Goal: Use online tool/utility: Utilize a website feature to perform a specific function

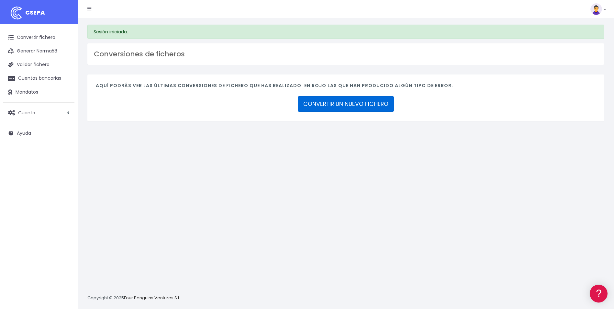
click at [330, 102] on link "CONVERTIR UN NUEVO FICHERO" at bounding box center [346, 104] width 96 height 16
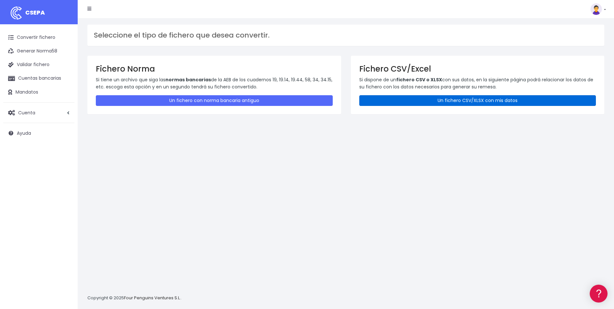
click at [437, 100] on link "Un fichero CSV/XLSX con mis datos" at bounding box center [477, 100] width 237 height 11
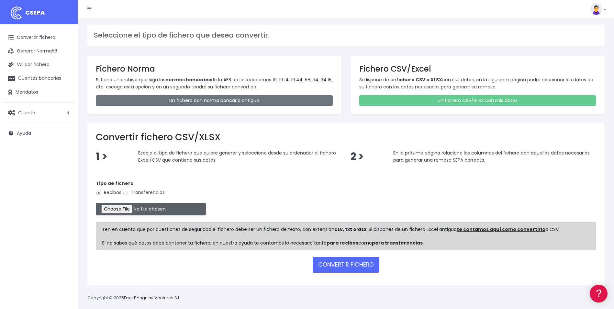
click at [126, 210] on input "file" at bounding box center [151, 209] width 110 height 13
type input "C:\fakepath\remesa mensuales Septiembre 2025.xlsx"
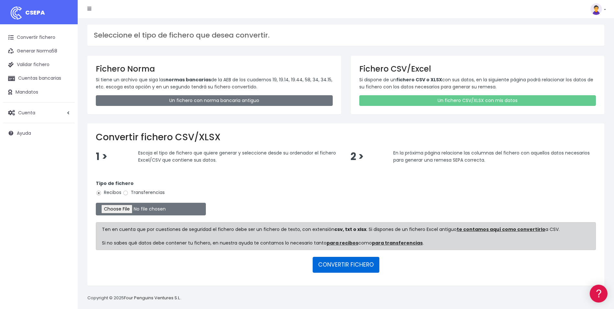
click at [329, 261] on button "CONVERTIR FICHERO" at bounding box center [346, 265] width 67 height 16
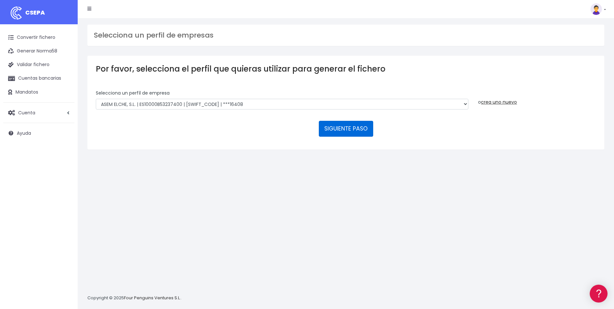
click at [334, 126] on button "SIGUIENTE PASO" at bounding box center [346, 129] width 54 height 16
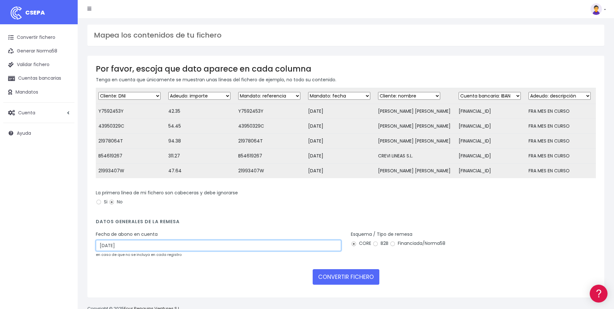
click at [148, 251] on input "01/10/2025" at bounding box center [218, 245] width 245 height 11
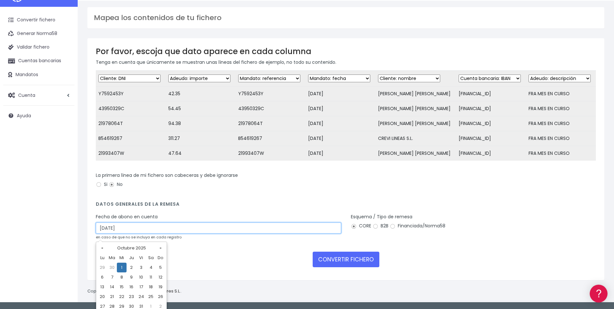
scroll to position [31, 0]
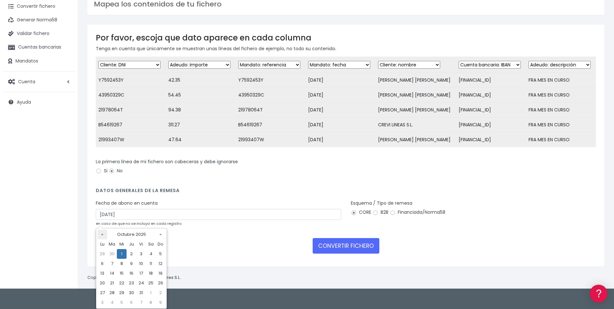
click at [106, 235] on th "«" at bounding box center [102, 235] width 10 height 10
click at [111, 300] on td "30" at bounding box center [112, 303] width 10 height 10
type input "30/09/2025"
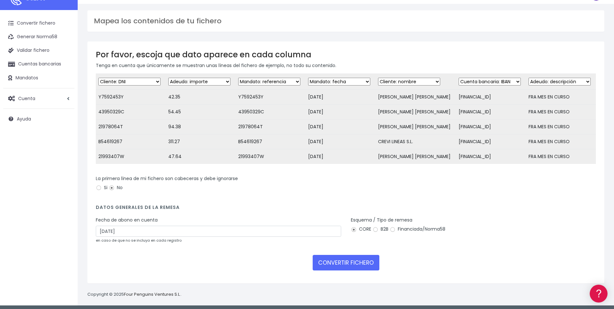
scroll to position [22, 0]
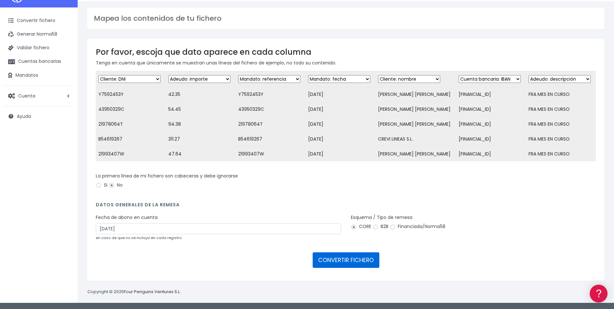
click at [328, 258] on button "CONVERTIR FICHERO" at bounding box center [346, 260] width 67 height 16
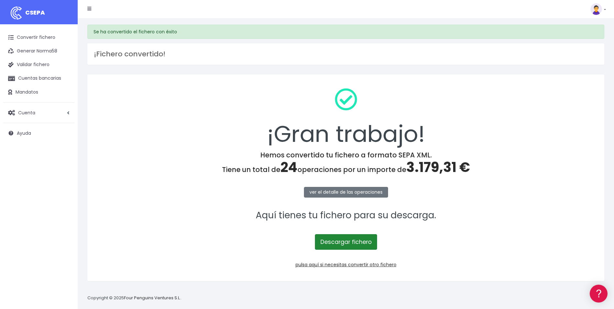
click at [330, 240] on link "Descargar fichero" at bounding box center [346, 242] width 62 height 16
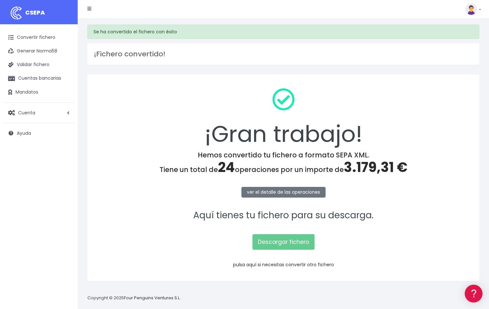
click at [327, 262] on link "pulsa aquí si necesitas convertir otro fichero" at bounding box center [283, 264] width 101 height 6
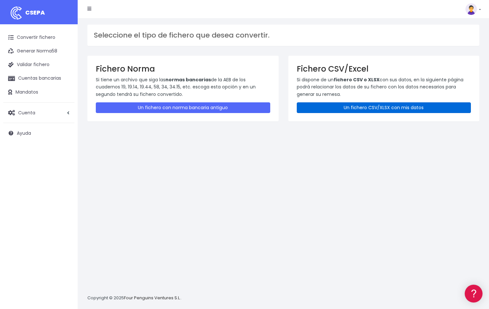
click at [322, 109] on link "Un fichero CSV/XLSX con mis datos" at bounding box center [384, 107] width 175 height 11
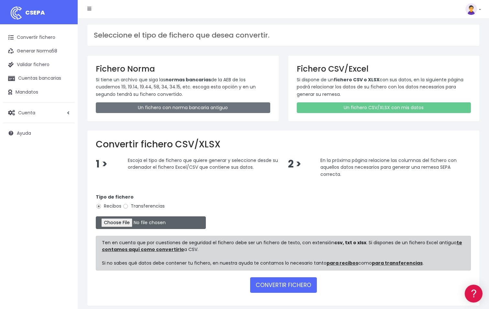
click at [114, 223] on input "file" at bounding box center [151, 222] width 110 height 13
type input "C:\fakepath\remesa trimestral 2T 2025.xlsx"
click at [266, 285] on button "CONVERTIR FICHERO" at bounding box center [283, 285] width 67 height 16
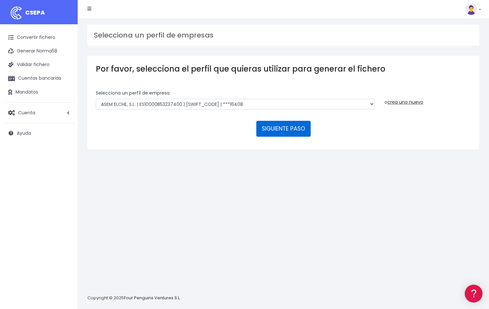
click at [300, 134] on button "SIGUIENTE PASO" at bounding box center [283, 129] width 54 height 16
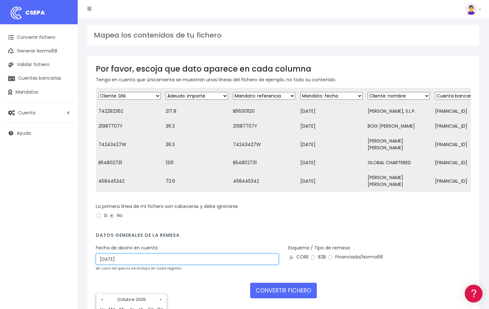
click at [134, 265] on input "01/10/2025" at bounding box center [187, 259] width 183 height 11
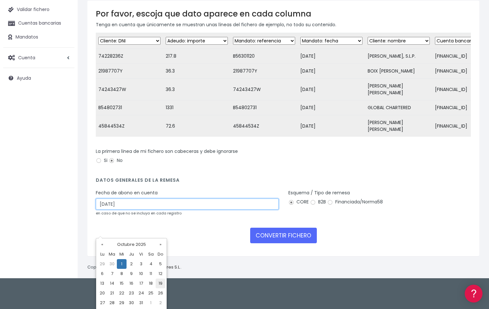
scroll to position [65, 0]
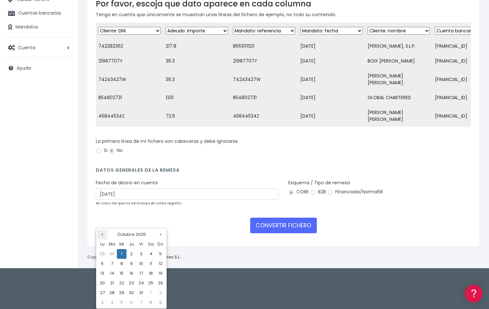
click at [103, 236] on th "«" at bounding box center [102, 235] width 10 height 10
click at [111, 301] on td "30" at bounding box center [112, 303] width 10 height 10
type input "30/09/2025"
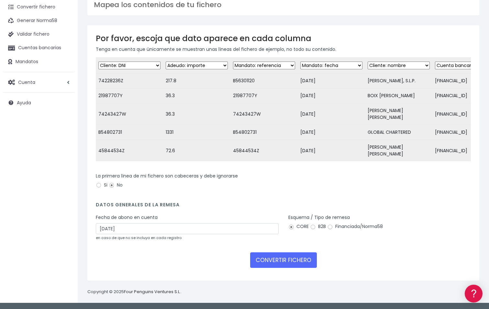
scroll to position [56, 0]
click at [284, 265] on button "CONVERTIR FICHERO" at bounding box center [283, 260] width 67 height 16
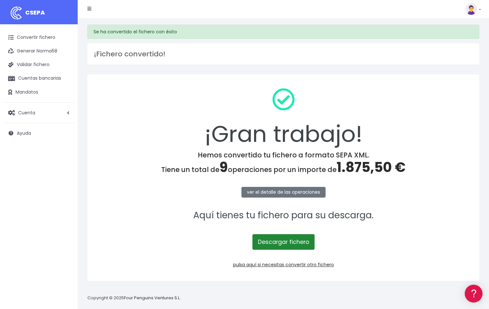
drag, startPoint x: 306, startPoint y: 233, endPoint x: 303, endPoint y: 242, distance: 9.1
click at [304, 239] on p "Descargar fichero" at bounding box center [283, 238] width 375 height 22
click at [300, 241] on link "Descargar fichero" at bounding box center [284, 242] width 62 height 16
